Goal: Check status: Check status

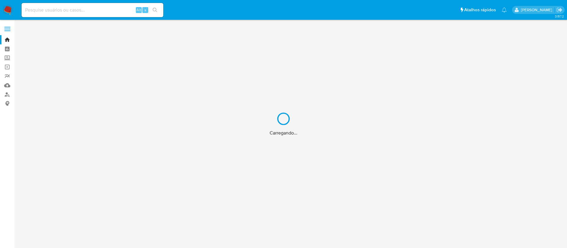
click at [37, 10] on div "Carregando..." at bounding box center [283, 124] width 567 height 248
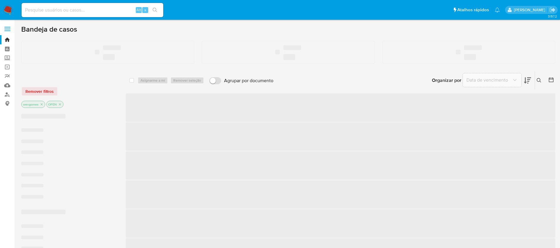
click at [41, 8] on input at bounding box center [93, 10] width 142 height 8
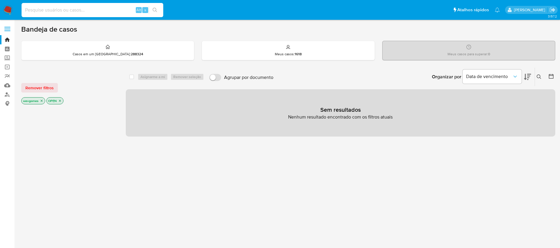
click at [41, 8] on input at bounding box center [93, 10] width 142 height 8
paste input "1109726767"
type input "1109726767"
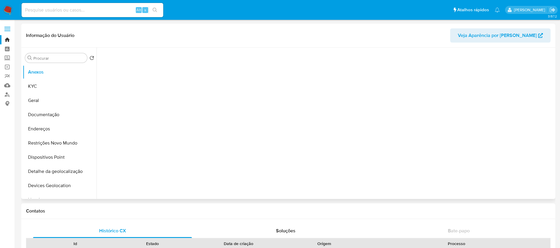
scroll to position [264, 0]
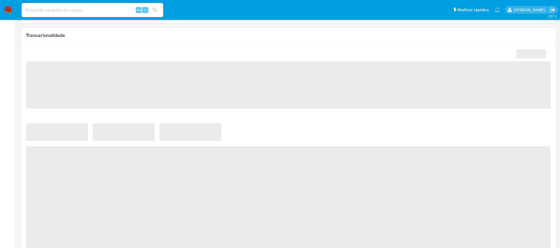
select select "10"
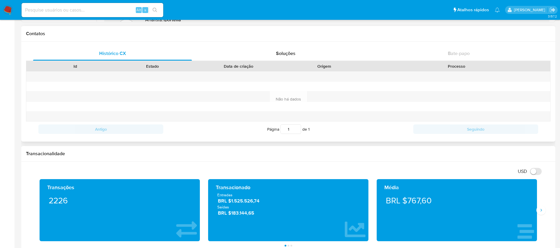
scroll to position [0, 0]
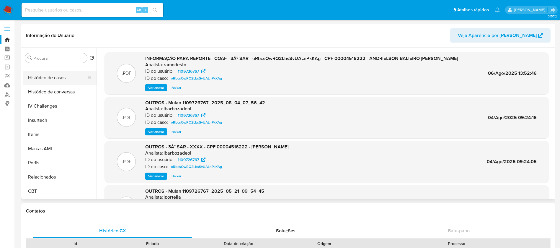
click at [42, 81] on button "Histórico de casos" at bounding box center [57, 78] width 69 height 14
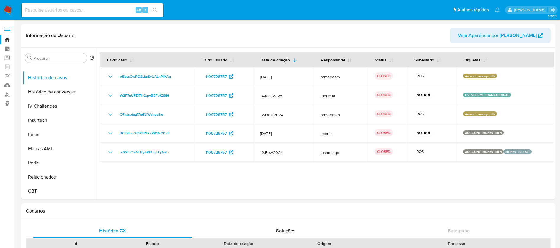
click at [63, 13] on input at bounding box center [93, 10] width 142 height 8
paste input "1987320843"
type input "1987320843"
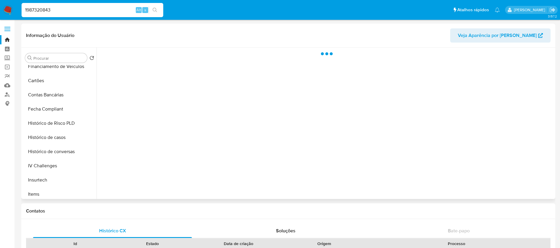
scroll to position [264, 0]
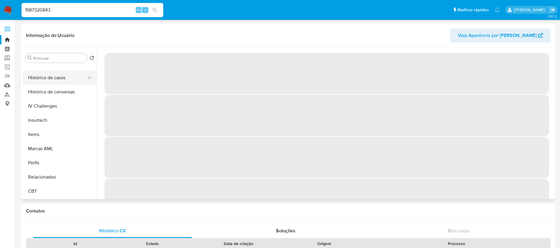
click at [43, 81] on button "Histórico de casos" at bounding box center [57, 78] width 69 height 14
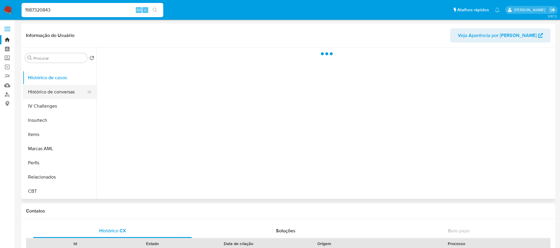
select select "10"
